Goal: Information Seeking & Learning: Learn about a topic

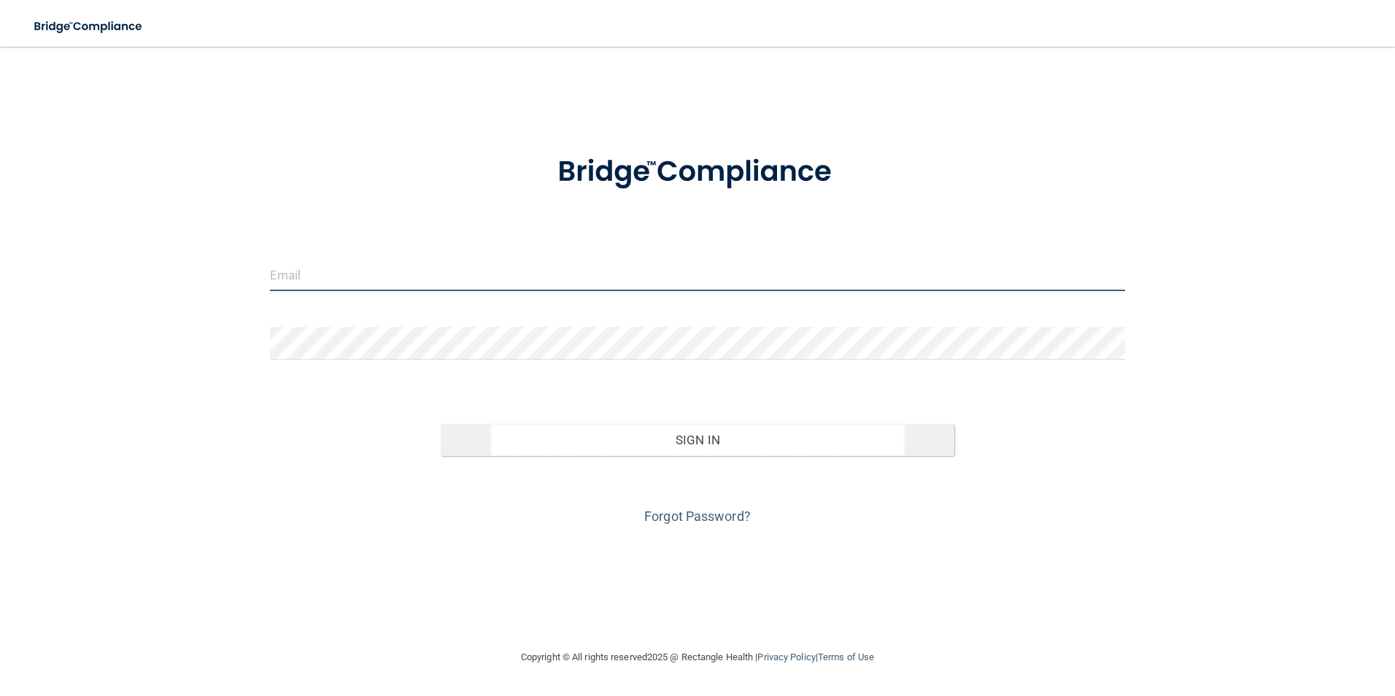
type input "[EMAIL_ADDRESS][DOMAIN_NAME]"
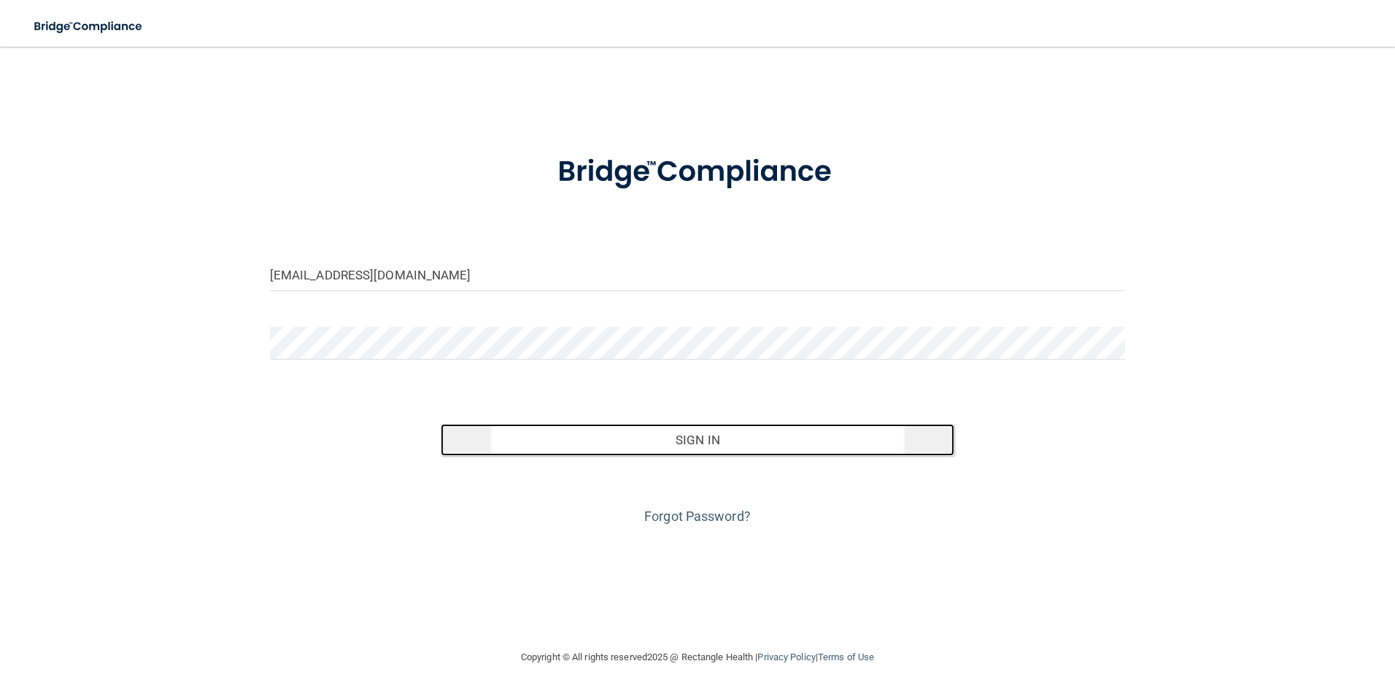
click at [711, 449] on button "Sign In" at bounding box center [698, 440] width 514 height 32
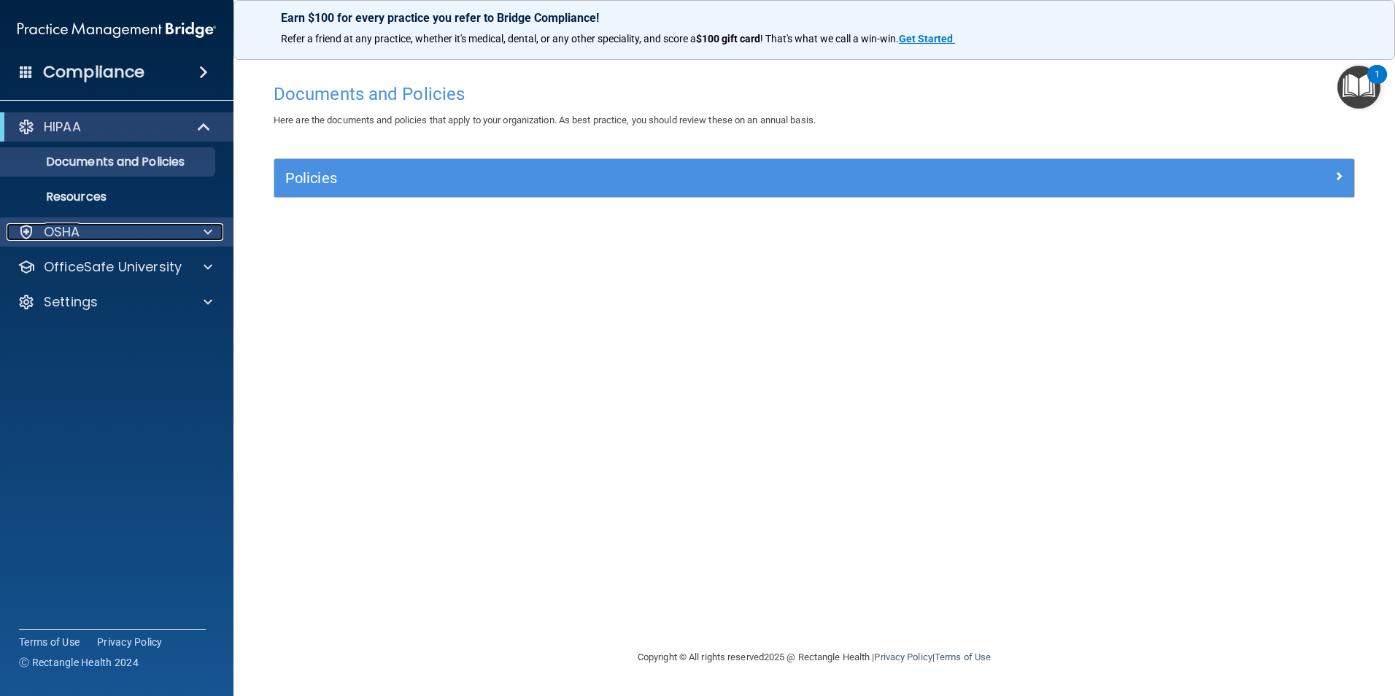
click at [95, 225] on div "OSHA" at bounding box center [97, 232] width 181 height 18
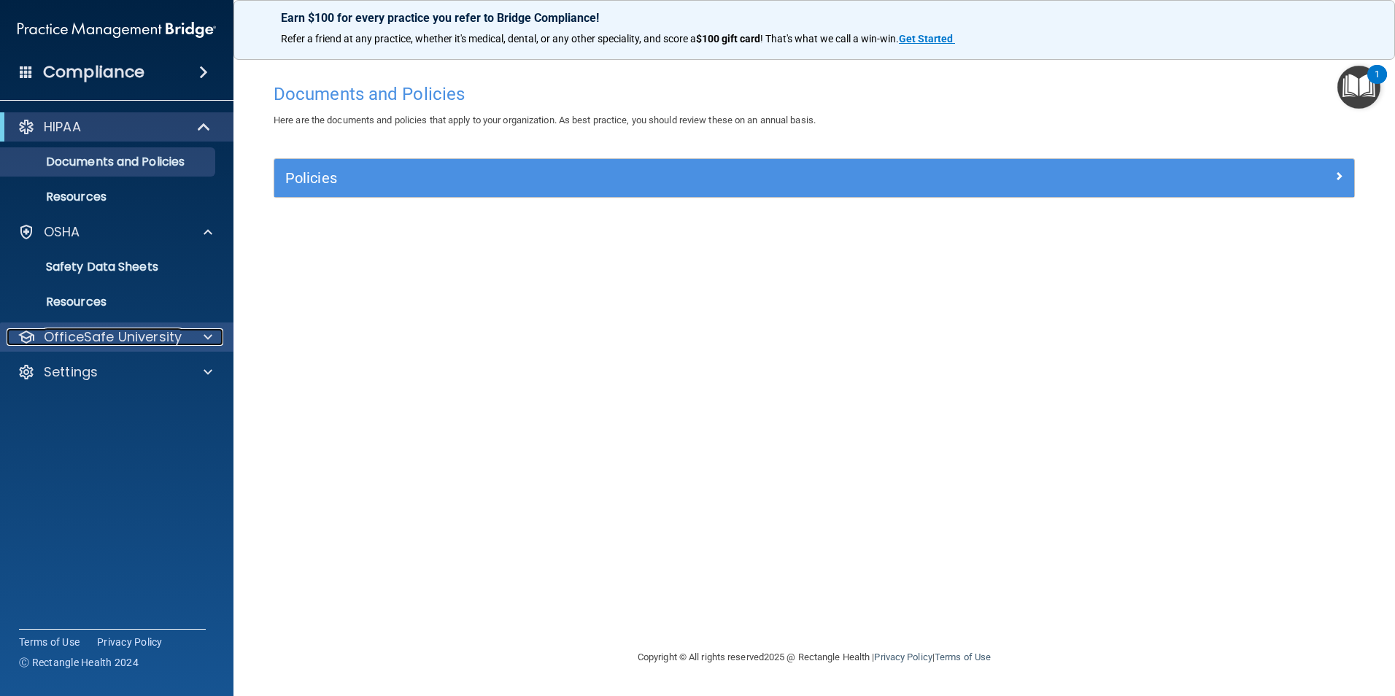
click at [117, 341] on p "OfficeSafe University" at bounding box center [113, 337] width 138 height 18
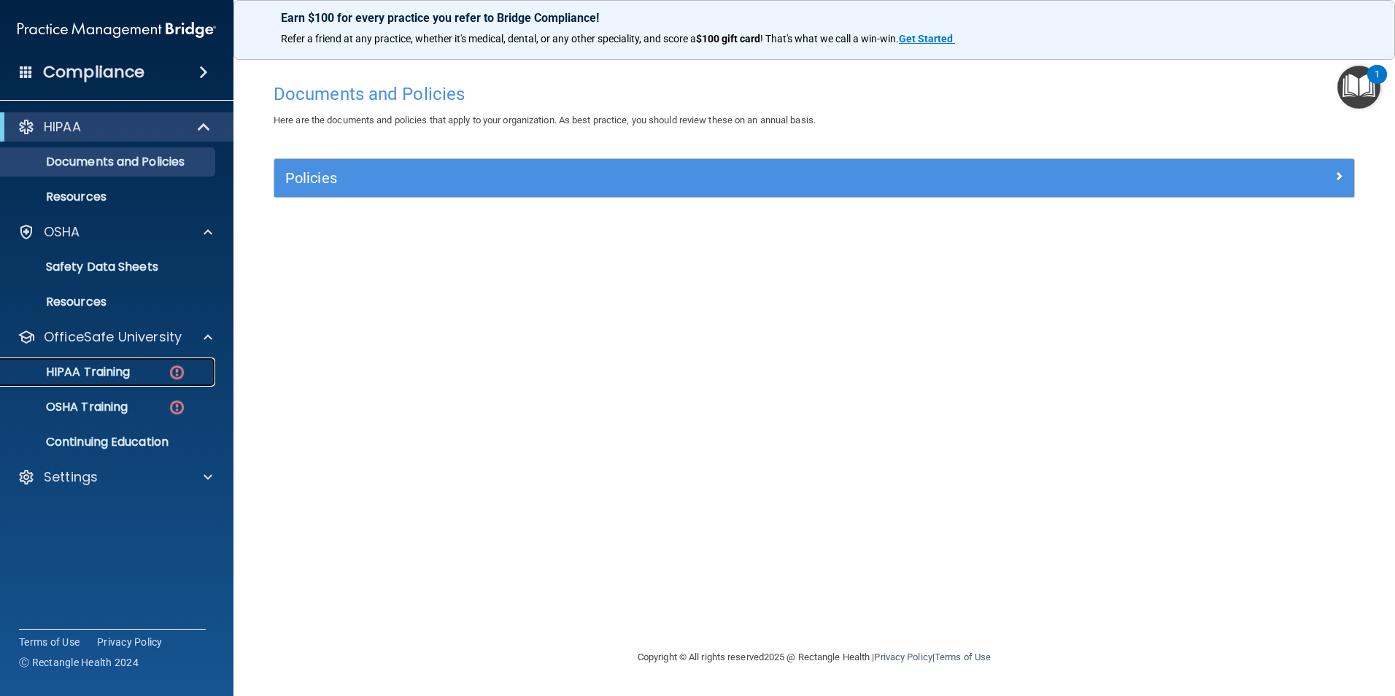
click at [105, 382] on link "HIPAA Training" at bounding box center [100, 371] width 230 height 29
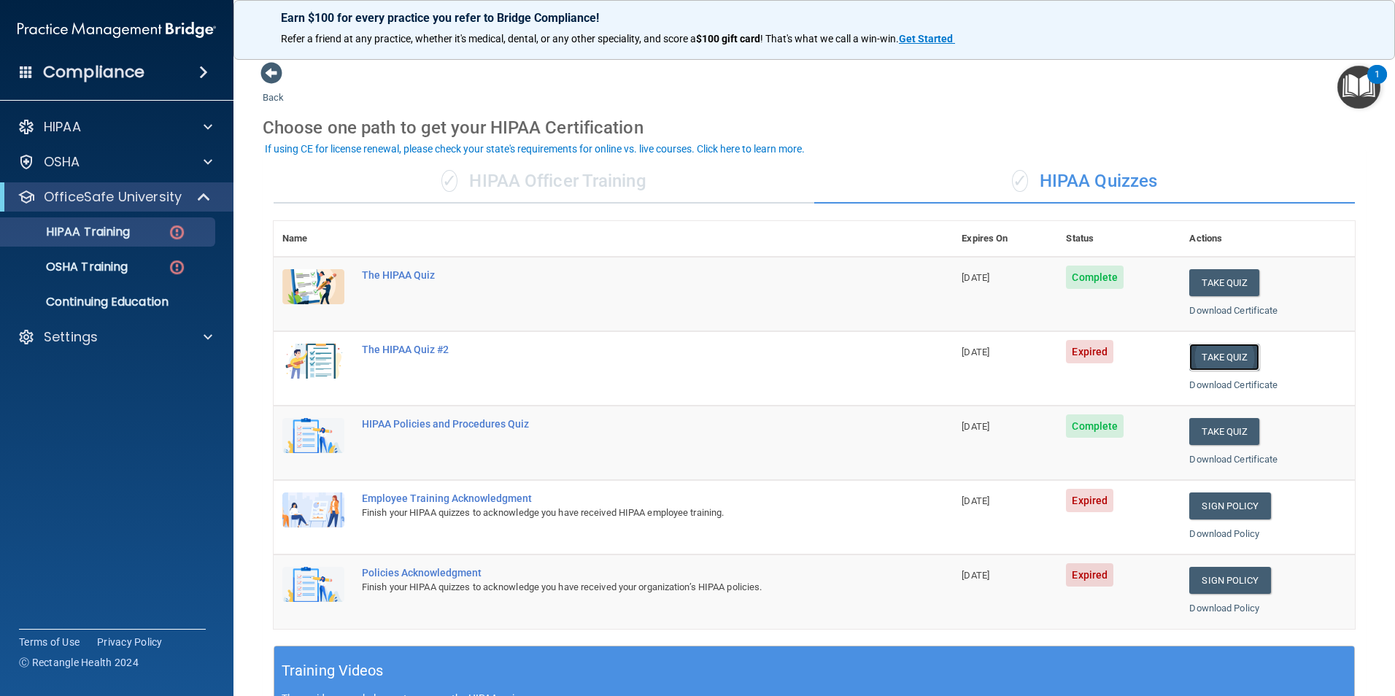
click at [1206, 362] on button "Take Quiz" at bounding box center [1224, 357] width 70 height 27
